Goal: Find specific page/section: Find specific page/section

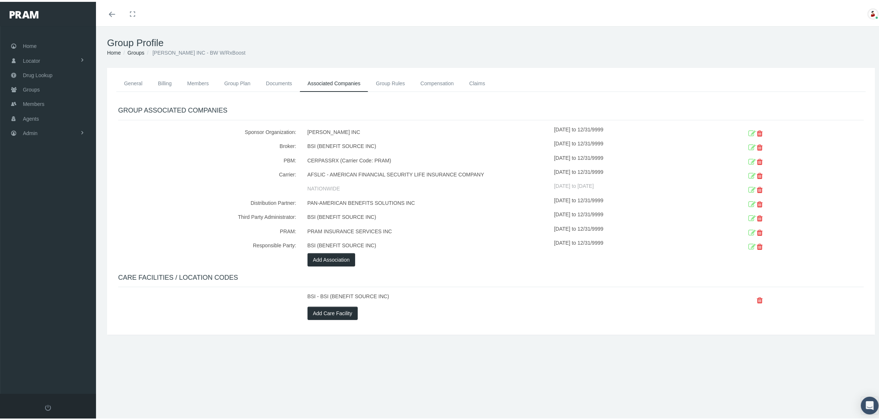
click at [529, 38] on h1 "Group Profile" at bounding box center [491, 40] width 768 height 11
click at [37, 133] on span "Admin" at bounding box center [30, 131] width 15 height 14
click at [47, 223] on span "Companies" at bounding box center [43, 229] width 26 height 13
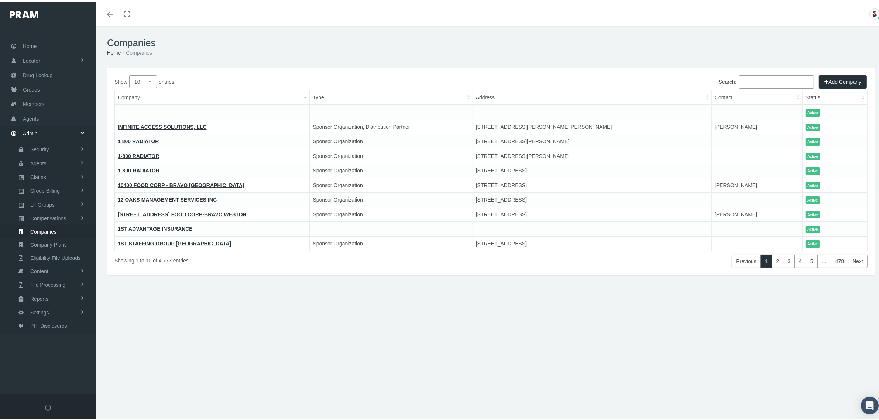
click at [765, 80] on input "Search:" at bounding box center [776, 79] width 75 height 13
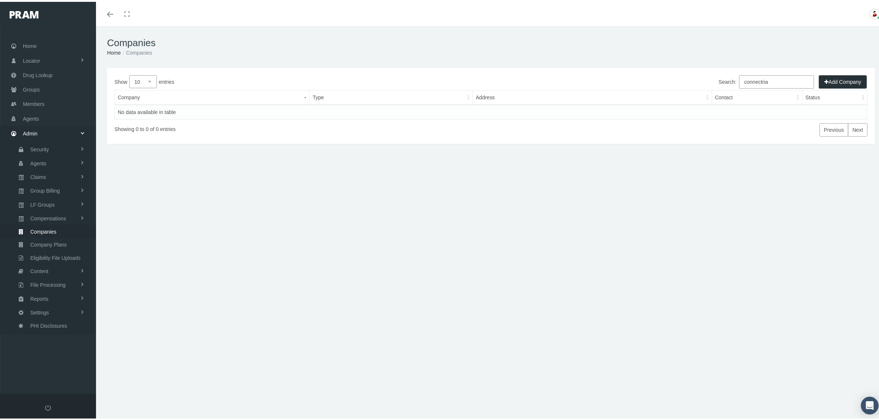
type input "connectria"
